Goal: Task Accomplishment & Management: Complete application form

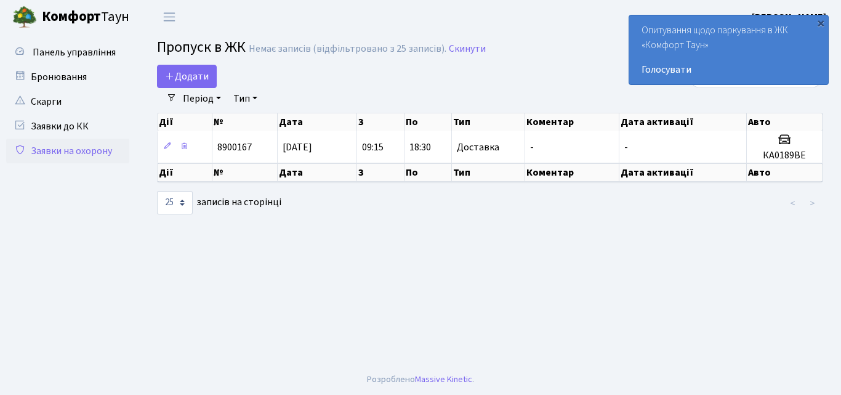
select select "25"
click at [176, 81] on span "Додати" at bounding box center [187, 77] width 44 height 14
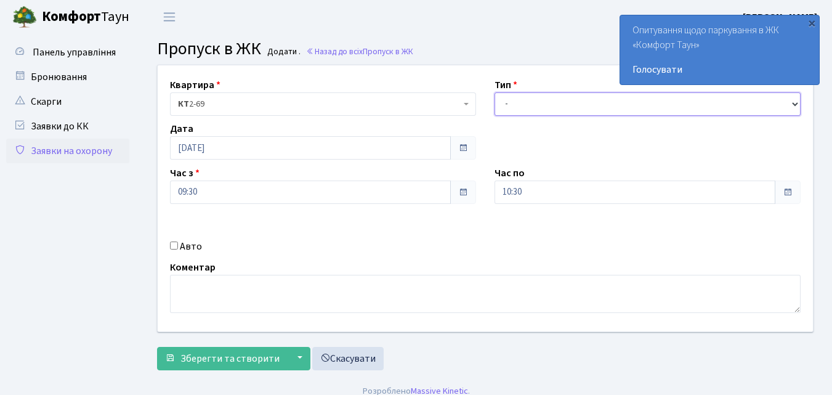
click at [510, 102] on select "- Доставка Таксі Гості Сервіс" at bounding box center [648, 103] width 306 height 23
select select "1"
click at [495, 92] on select "- Доставка Таксі Гості Сервіс" at bounding box center [648, 103] width 306 height 23
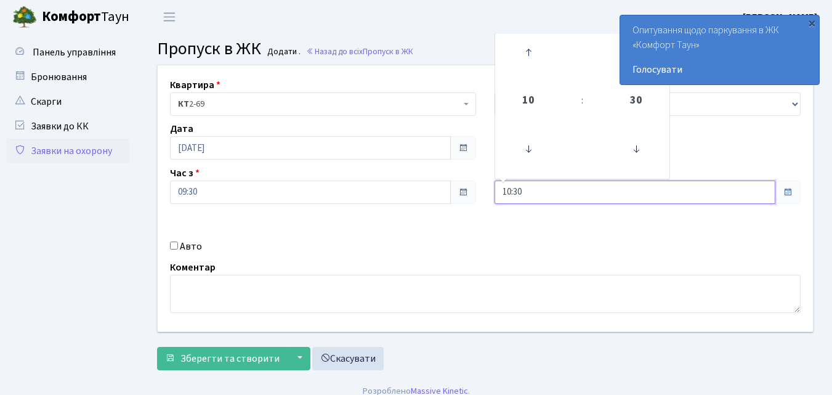
click at [581, 190] on input "10:30" at bounding box center [635, 191] width 281 height 23
click at [524, 50] on icon at bounding box center [528, 52] width 33 height 33
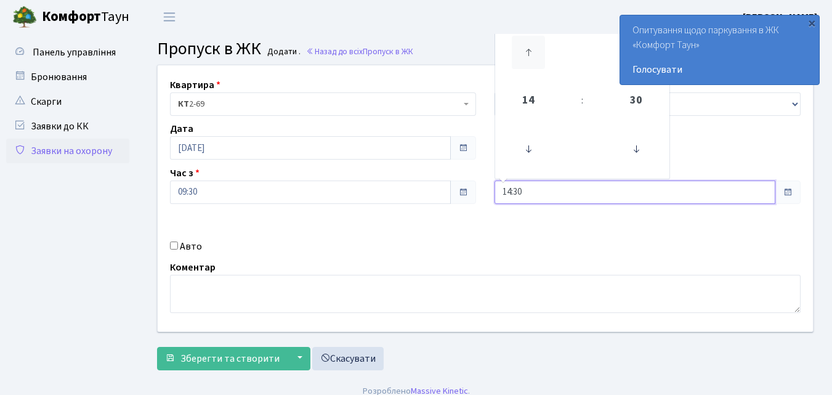
click at [524, 50] on icon at bounding box center [528, 52] width 33 height 33
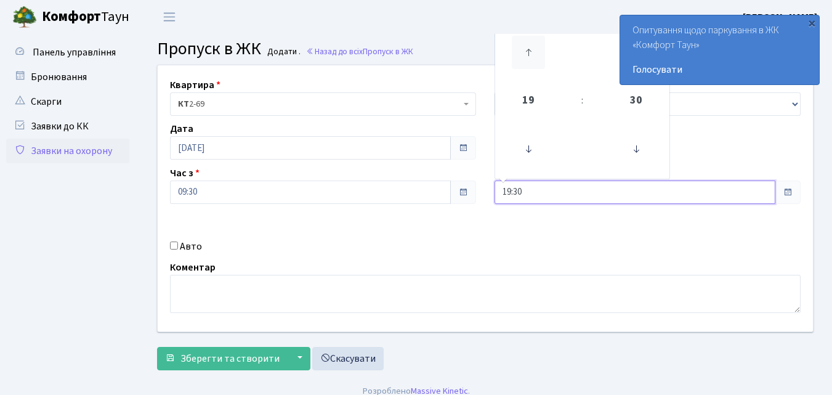
click at [523, 50] on icon at bounding box center [528, 52] width 33 height 33
type input "20:30"
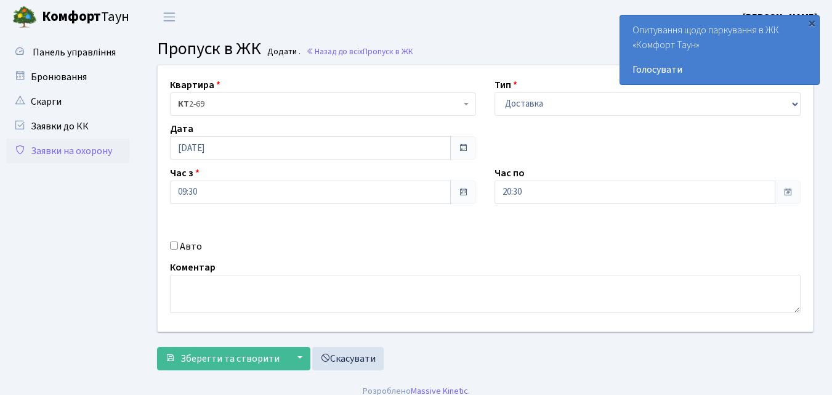
click at [175, 247] on input "Авто" at bounding box center [174, 245] width 8 height 8
checkbox input "true"
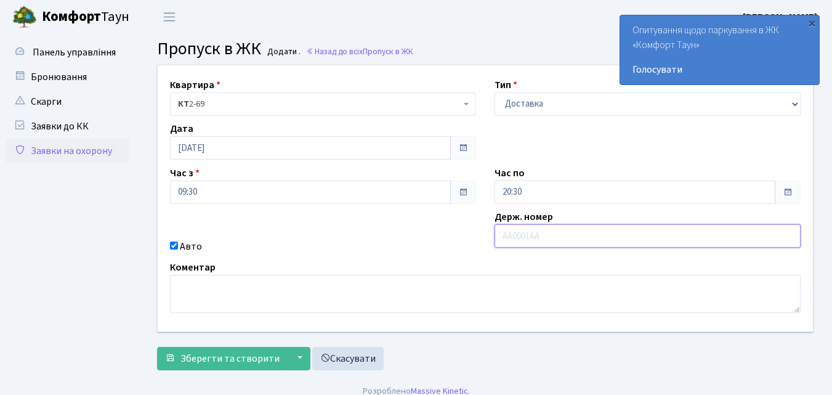
click at [509, 238] on input "text" at bounding box center [648, 235] width 306 height 23
type input "АІ6721АЕ"
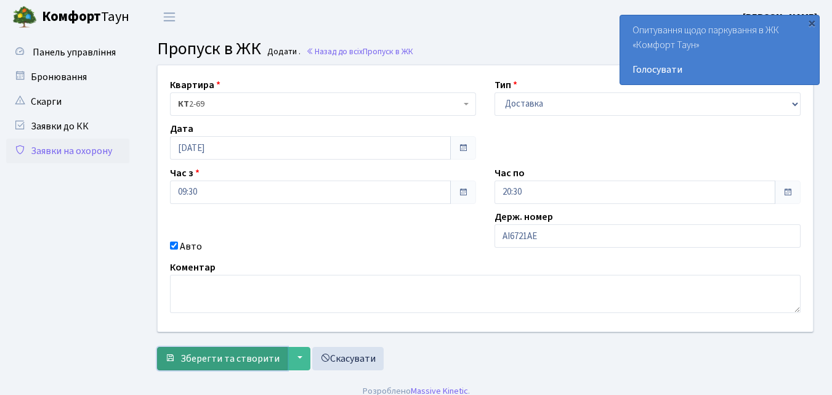
click at [211, 362] on span "Зберегти та створити" at bounding box center [229, 359] width 99 height 14
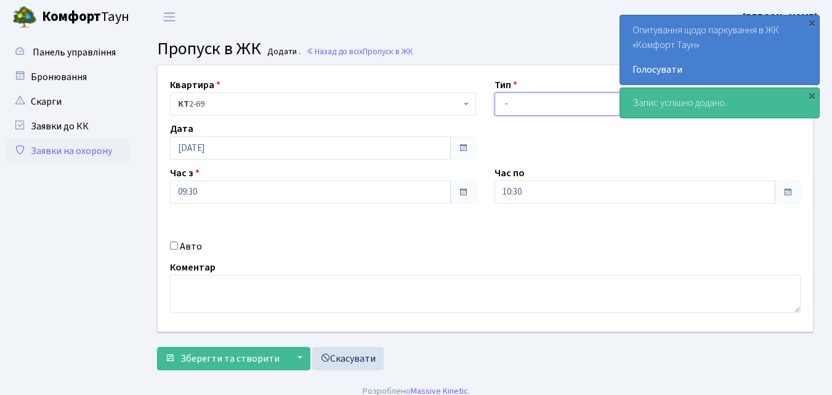
click at [520, 103] on select "- Доставка Таксі Гості Сервіс" at bounding box center [648, 103] width 306 height 23
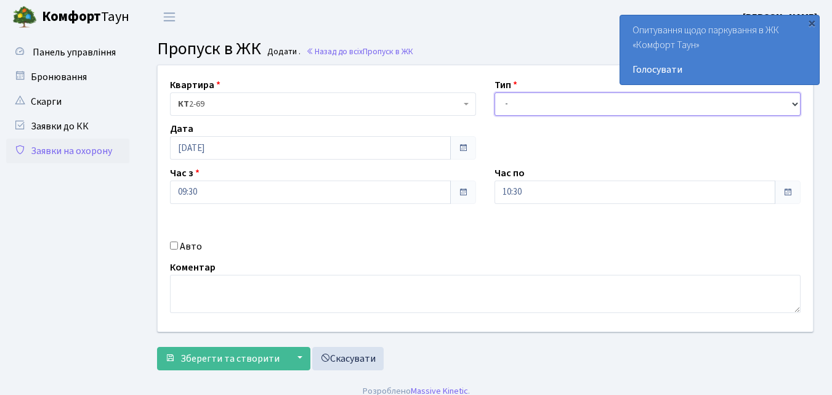
select select "1"
click at [495, 92] on select "- Доставка Таксі Гості Сервіс" at bounding box center [648, 103] width 306 height 23
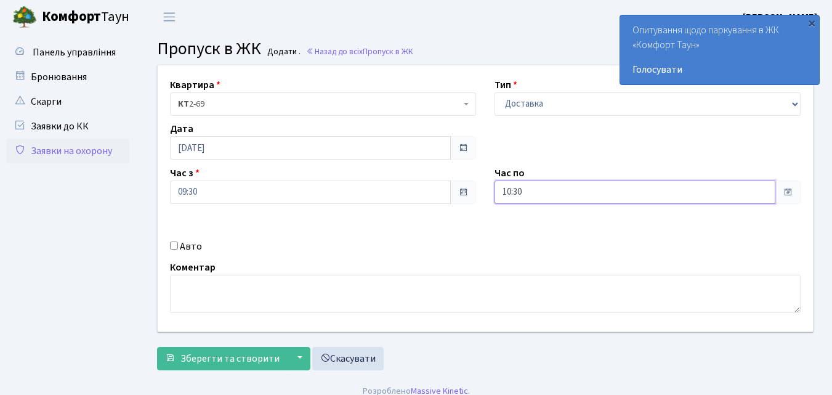
click at [530, 192] on input "10:30" at bounding box center [635, 191] width 281 height 23
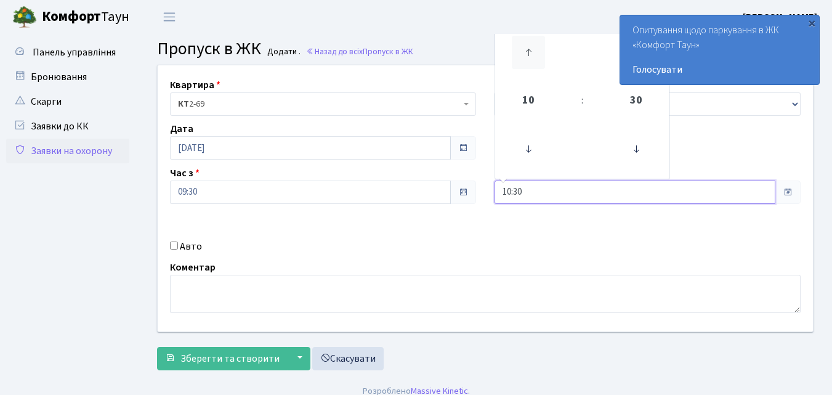
click at [526, 48] on icon at bounding box center [528, 52] width 33 height 33
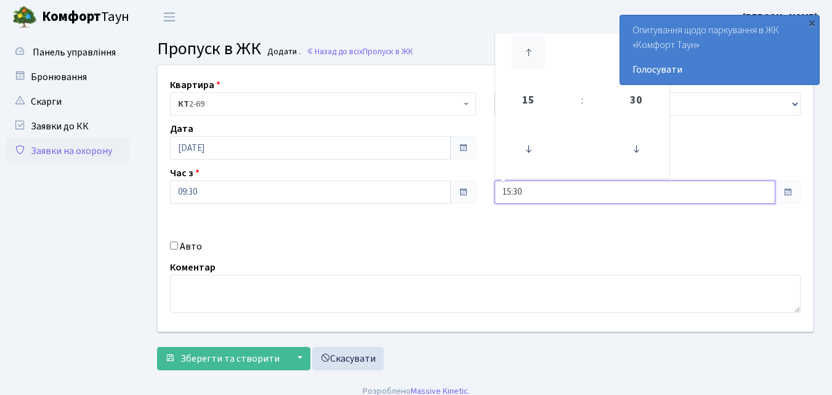
click at [526, 48] on icon at bounding box center [528, 52] width 33 height 33
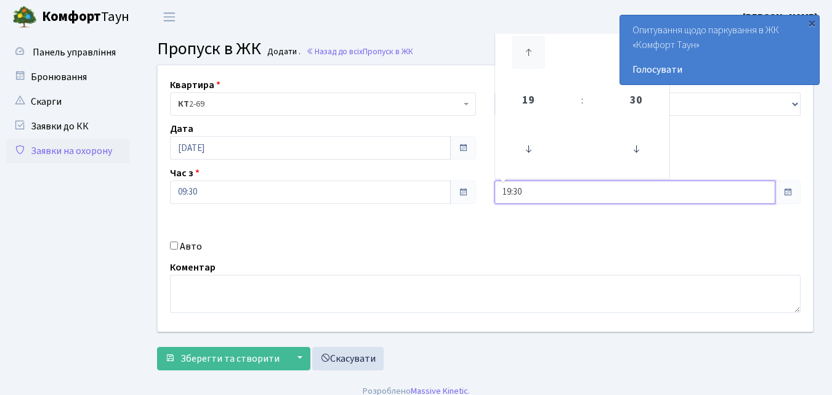
type input "20:30"
click at [174, 244] on input "Авто" at bounding box center [174, 245] width 8 height 8
checkbox input "true"
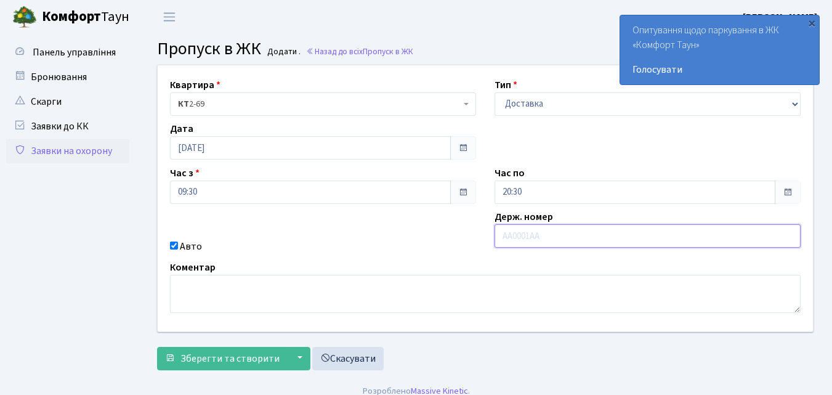
click at [507, 236] on input "text" at bounding box center [648, 235] width 306 height 23
type input "АА3280СВ"
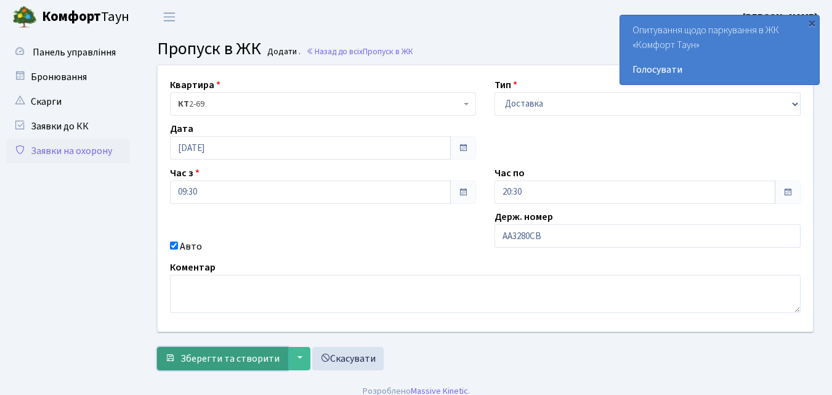
click at [222, 357] on span "Зберегти та створити" at bounding box center [229, 359] width 99 height 14
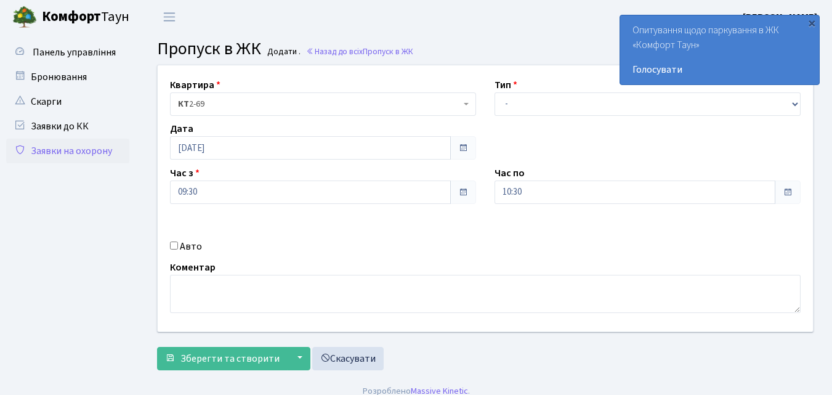
click at [73, 153] on link "Заявки на охорону" at bounding box center [67, 151] width 123 height 25
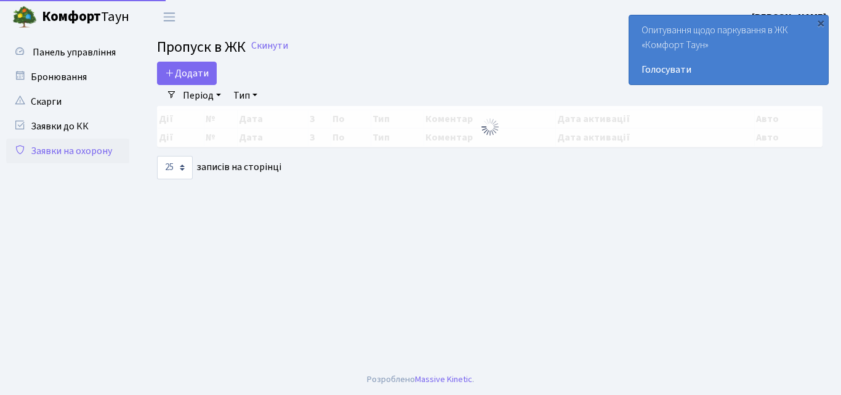
select select "25"
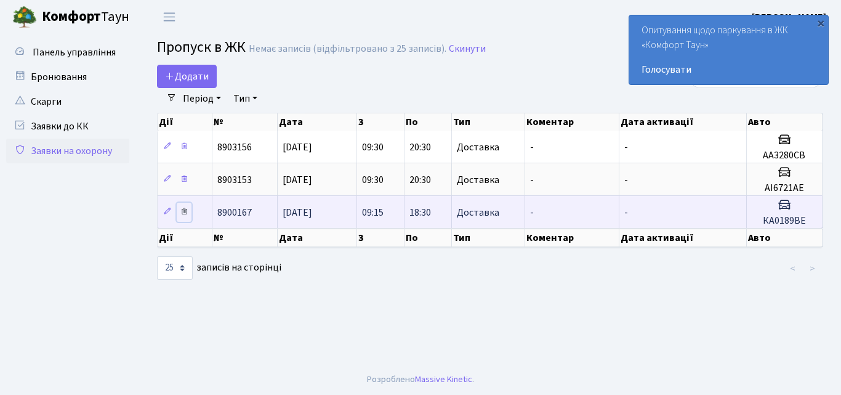
click at [185, 213] on icon at bounding box center [184, 211] width 9 height 9
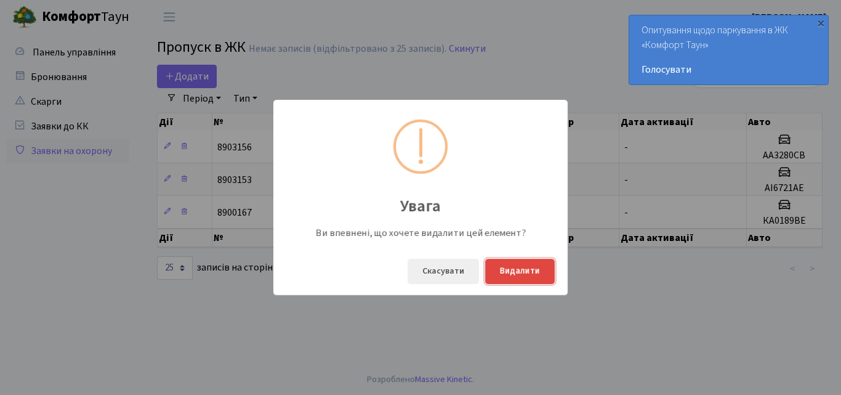
click at [501, 269] on button "Видалити" at bounding box center [520, 271] width 70 height 25
